Goal: Transaction & Acquisition: Purchase product/service

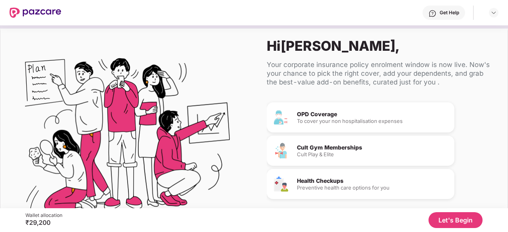
scroll to position [46, 0]
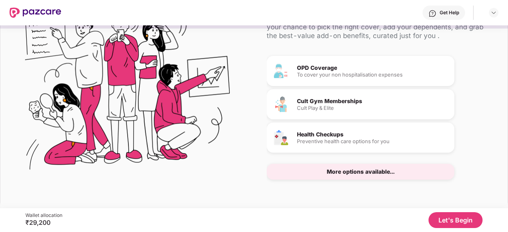
click at [456, 222] on button "Let's Begin" at bounding box center [455, 220] width 54 height 16
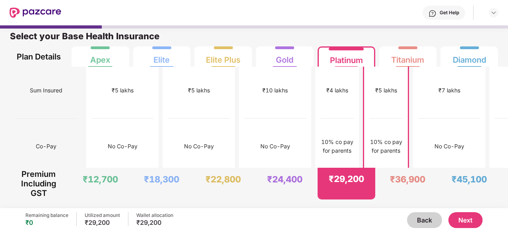
scroll to position [0, 0]
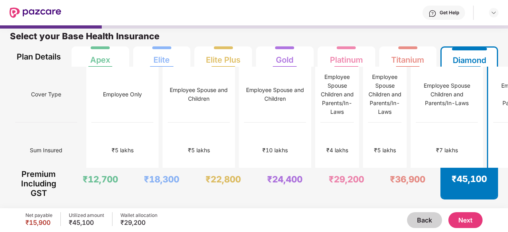
click at [466, 218] on button "Next" at bounding box center [465, 220] width 34 height 16
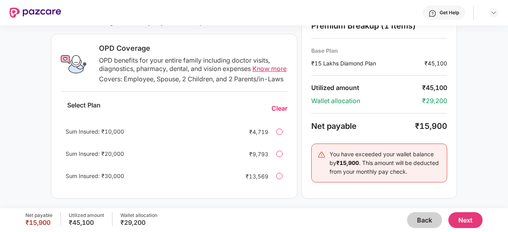
scroll to position [288, 0]
click at [280, 137] on div "Sum Insured: ₹10,000 ₹4,719" at bounding box center [174, 131] width 226 height 19
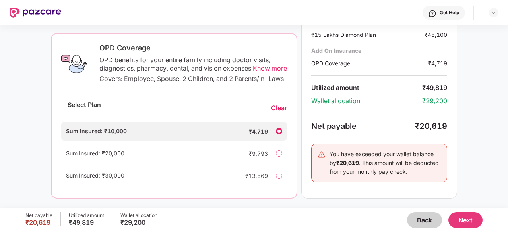
click at [281, 115] on div "Select Plan Clear" at bounding box center [174, 108] width 226 height 21
click at [280, 108] on div "Clear" at bounding box center [279, 108] width 16 height 8
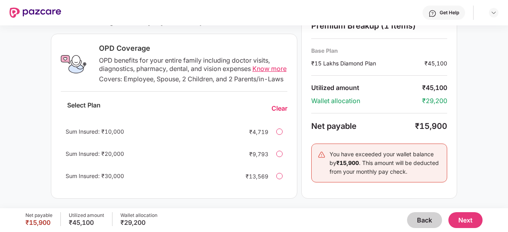
click at [464, 216] on button "Next" at bounding box center [465, 220] width 34 height 16
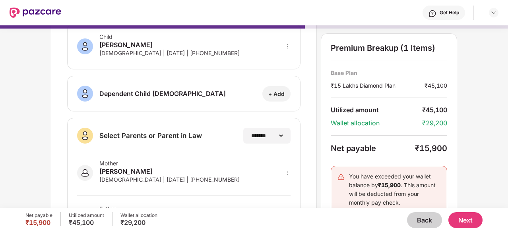
scroll to position [152, 0]
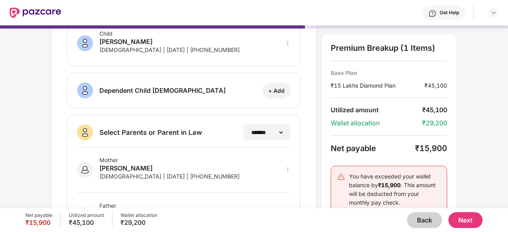
click at [465, 223] on button "Next" at bounding box center [465, 220] width 34 height 16
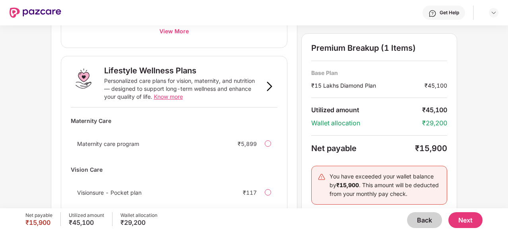
scroll to position [564, 0]
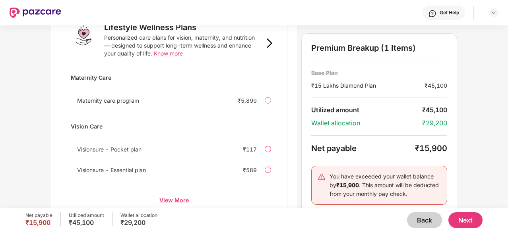
click at [187, 193] on div "View More" at bounding box center [174, 200] width 207 height 14
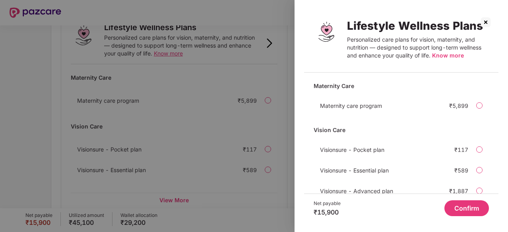
scroll to position [23, 0]
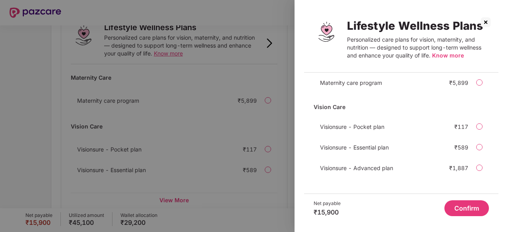
click at [484, 23] on img at bounding box center [485, 22] width 13 height 13
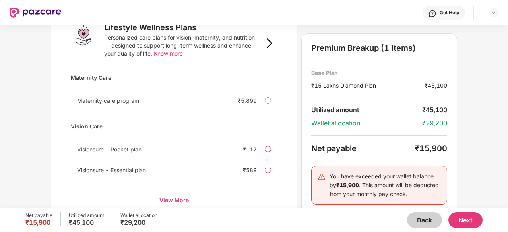
click at [463, 216] on button "Next" at bounding box center [465, 220] width 34 height 16
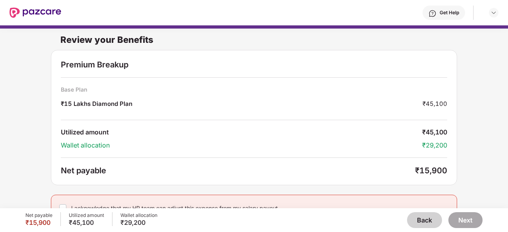
scroll to position [12, 0]
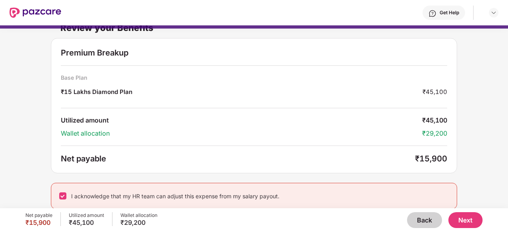
click at [470, 221] on button "Next" at bounding box center [465, 220] width 34 height 16
